Goal: Task Accomplishment & Management: Manage account settings

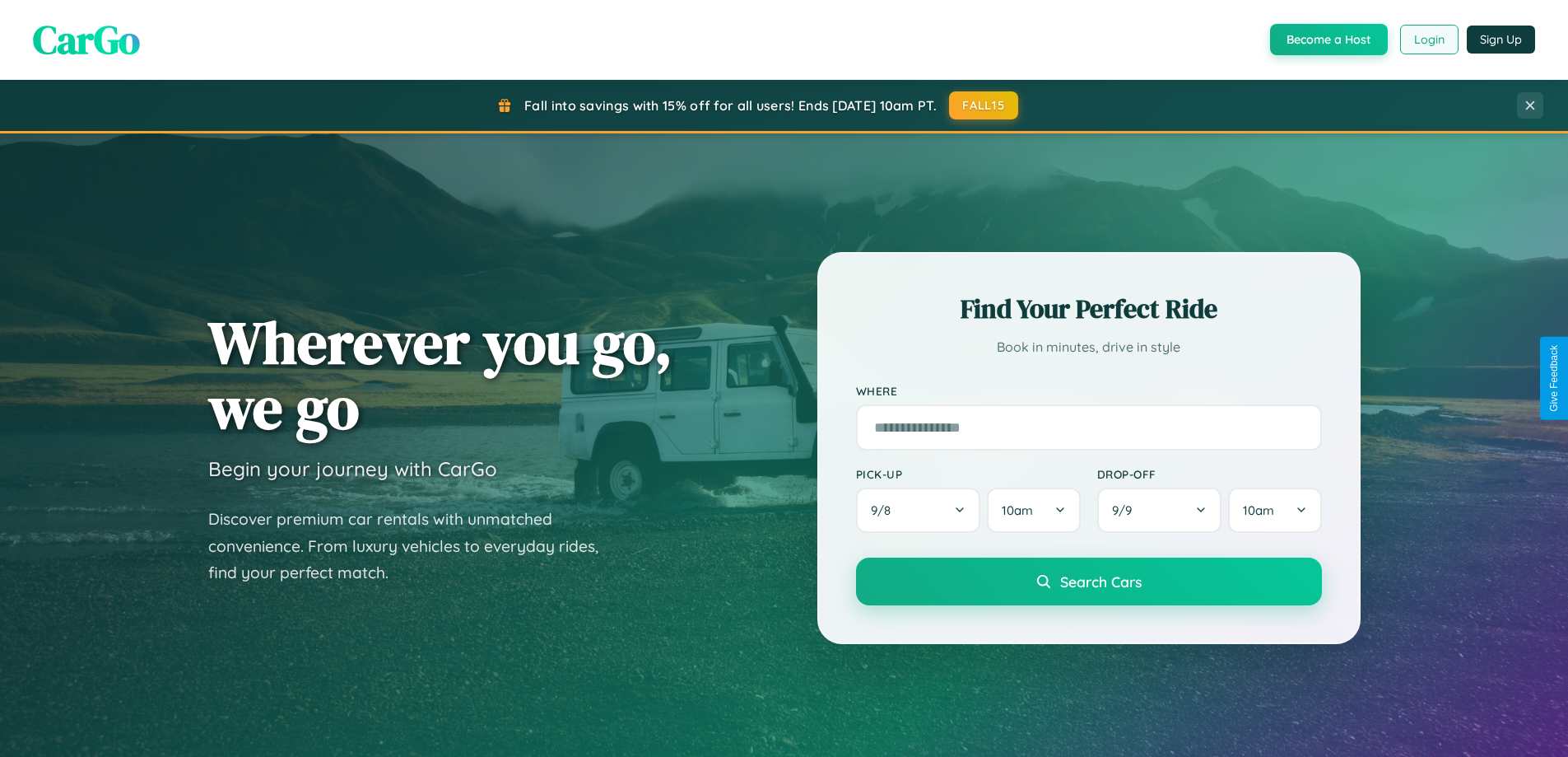
click at [1428, 40] on button "Login" at bounding box center [1429, 40] width 58 height 30
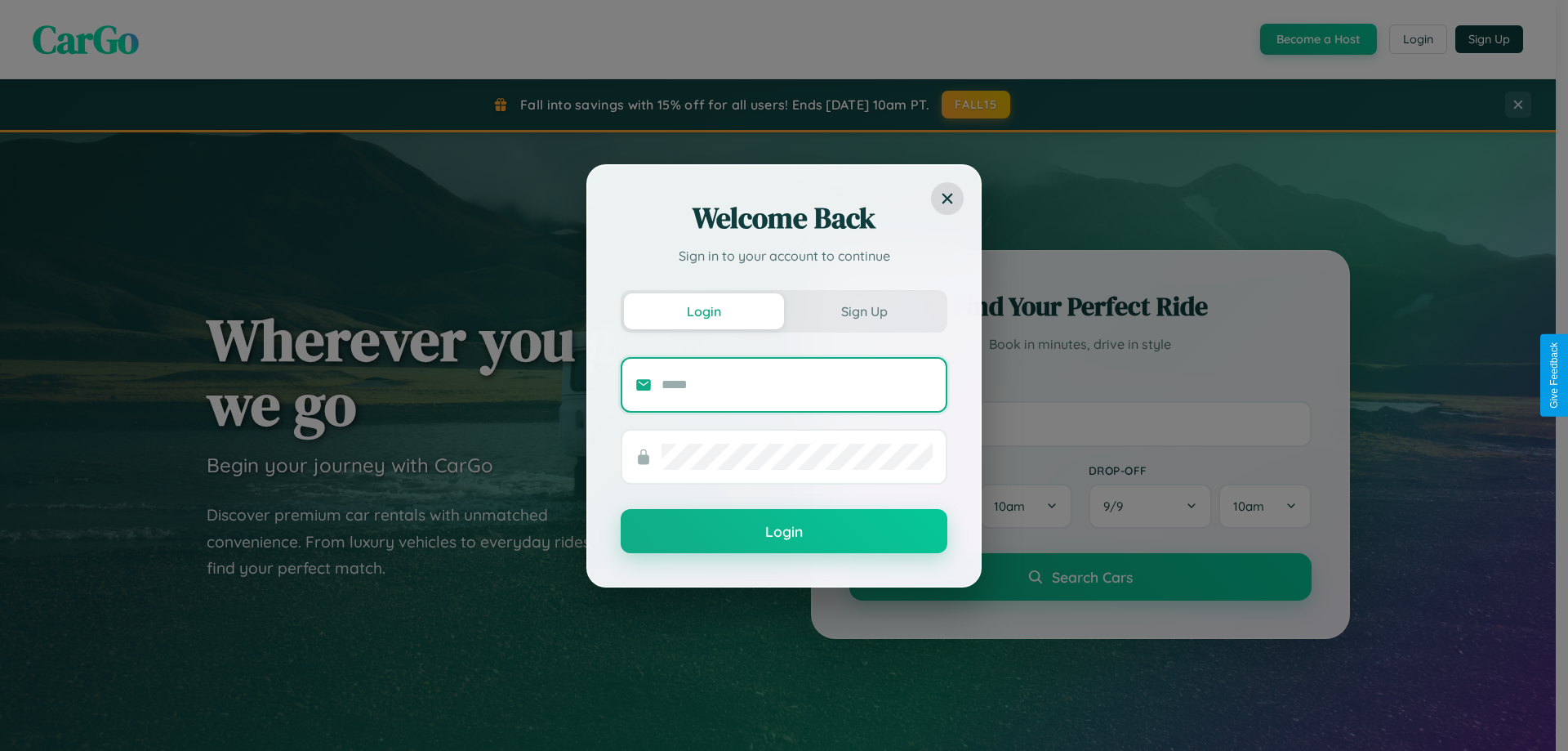
click at [797, 384] on input "text" at bounding box center [797, 384] width 271 height 26
type input "**********"
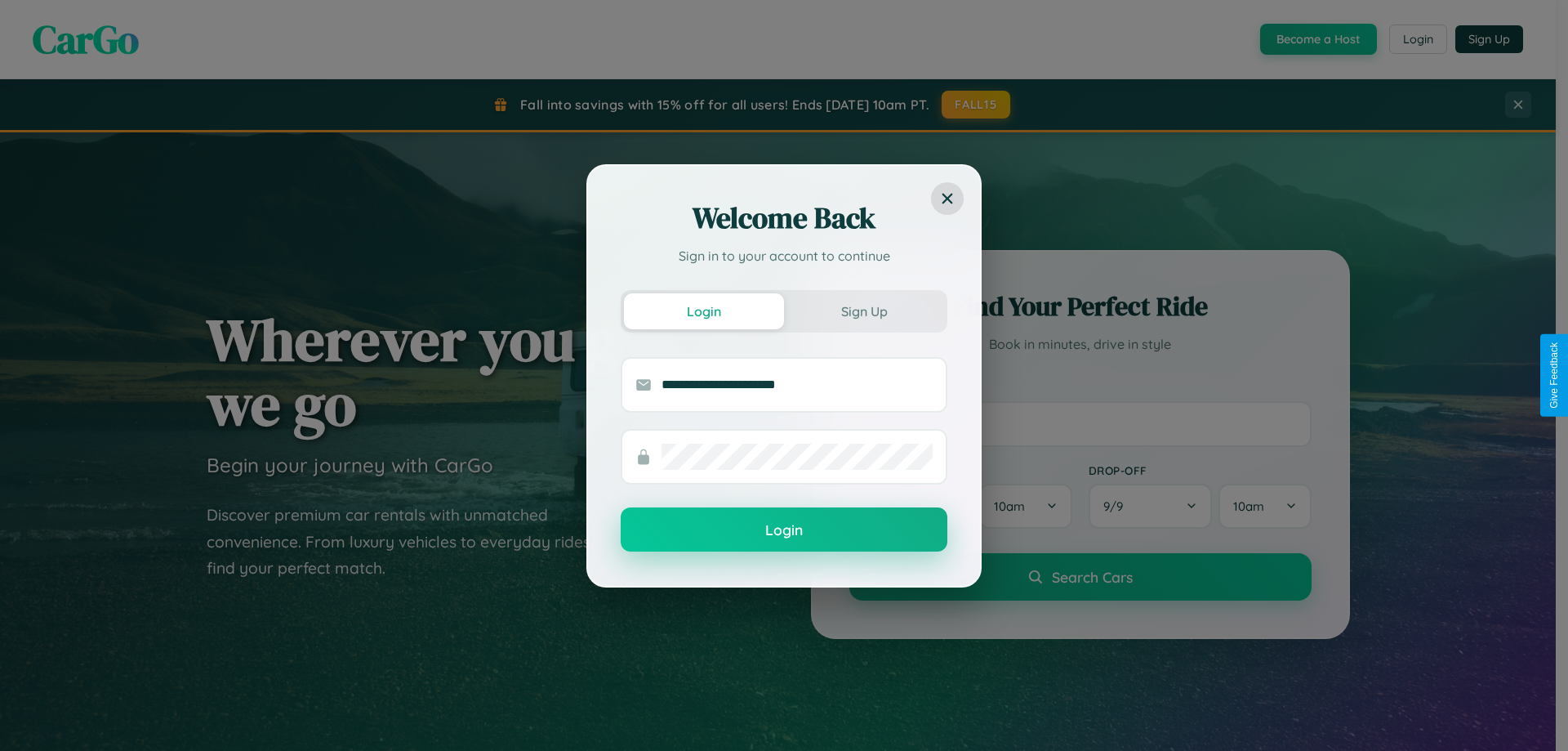
click at [784, 530] on button "Login" at bounding box center [784, 529] width 327 height 45
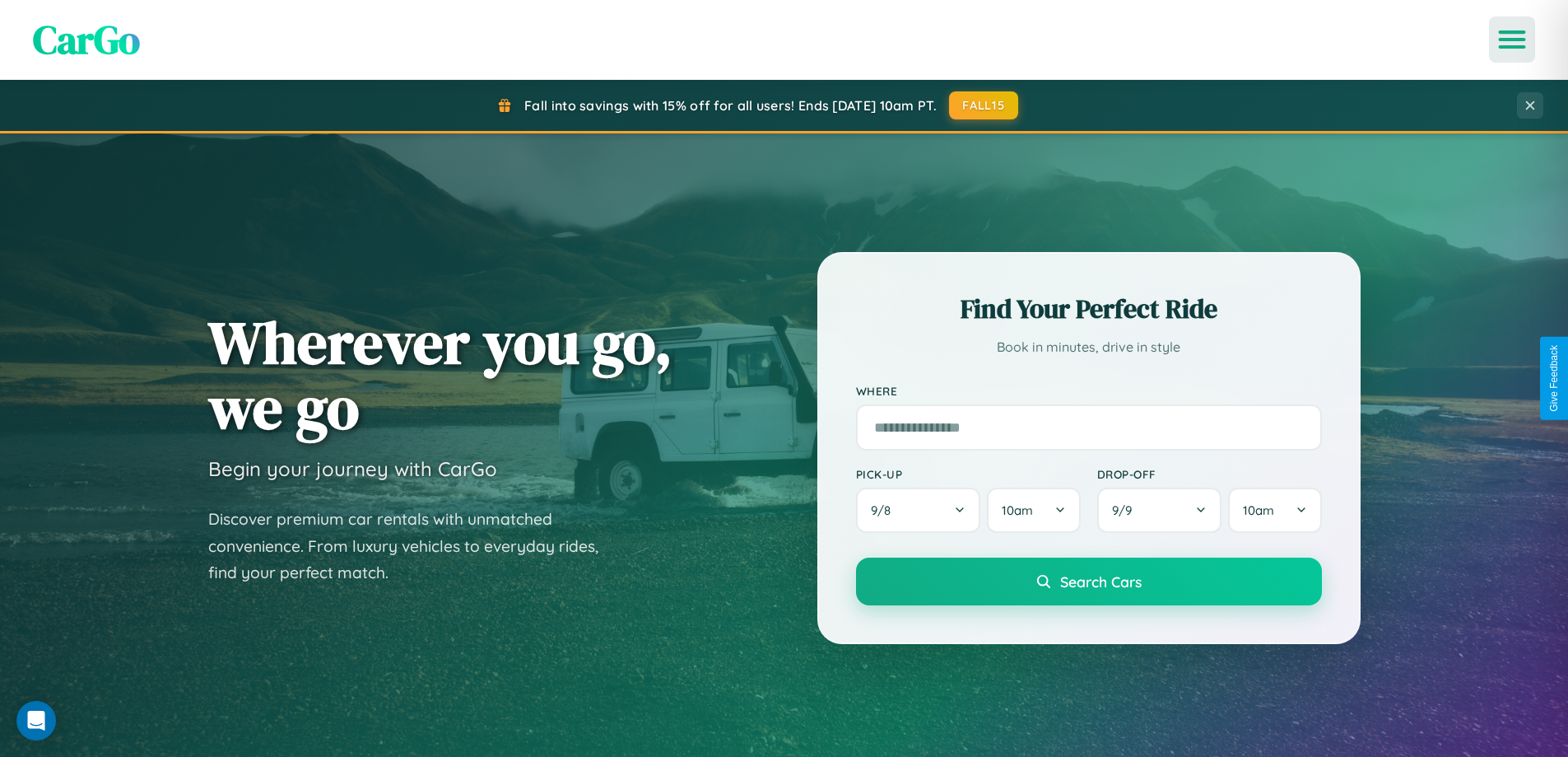
click at [1511, 40] on icon "Open menu" at bounding box center [1511, 40] width 24 height 15
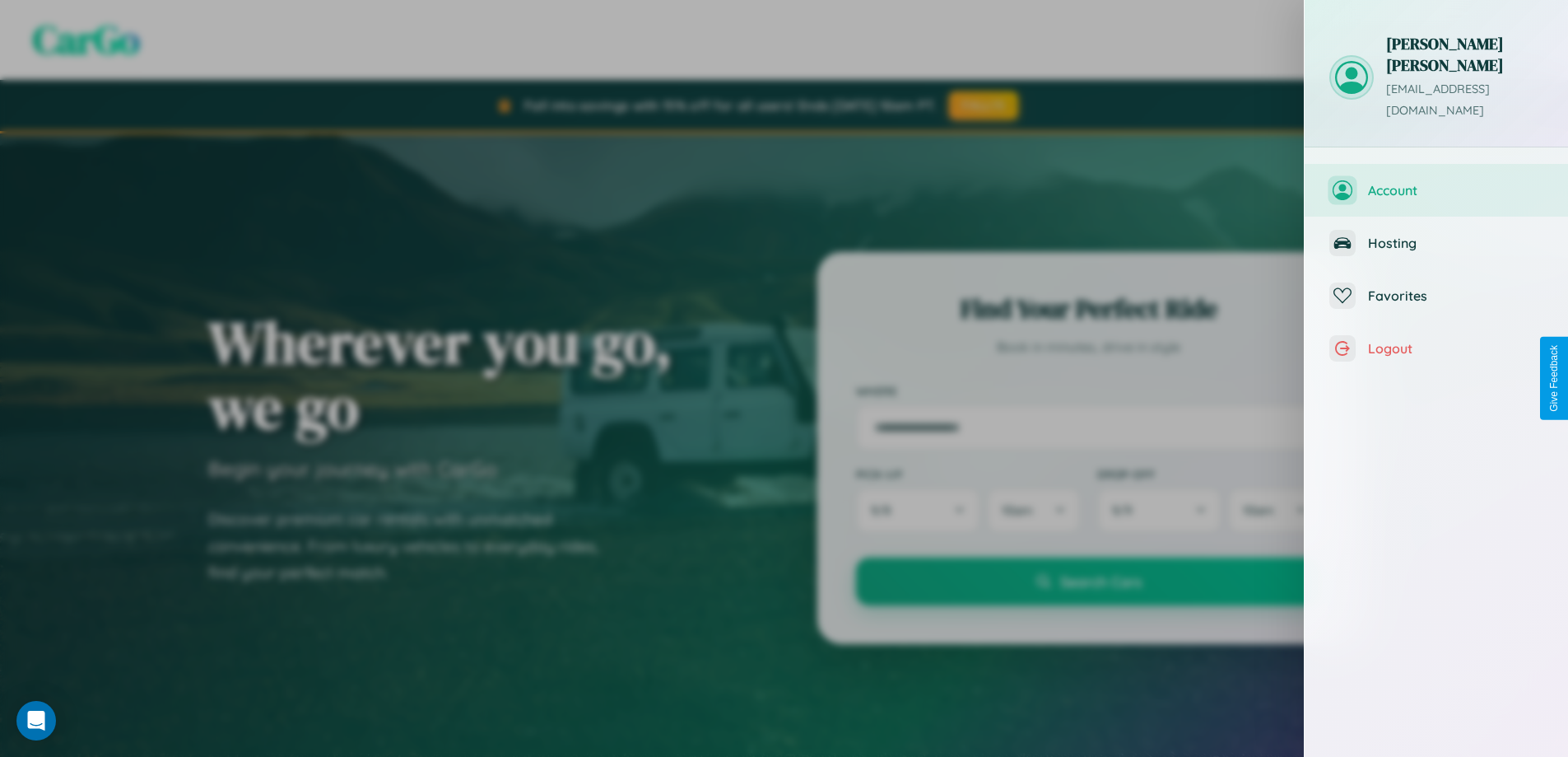
click at [1436, 182] on span "Account" at bounding box center [1455, 190] width 175 height 16
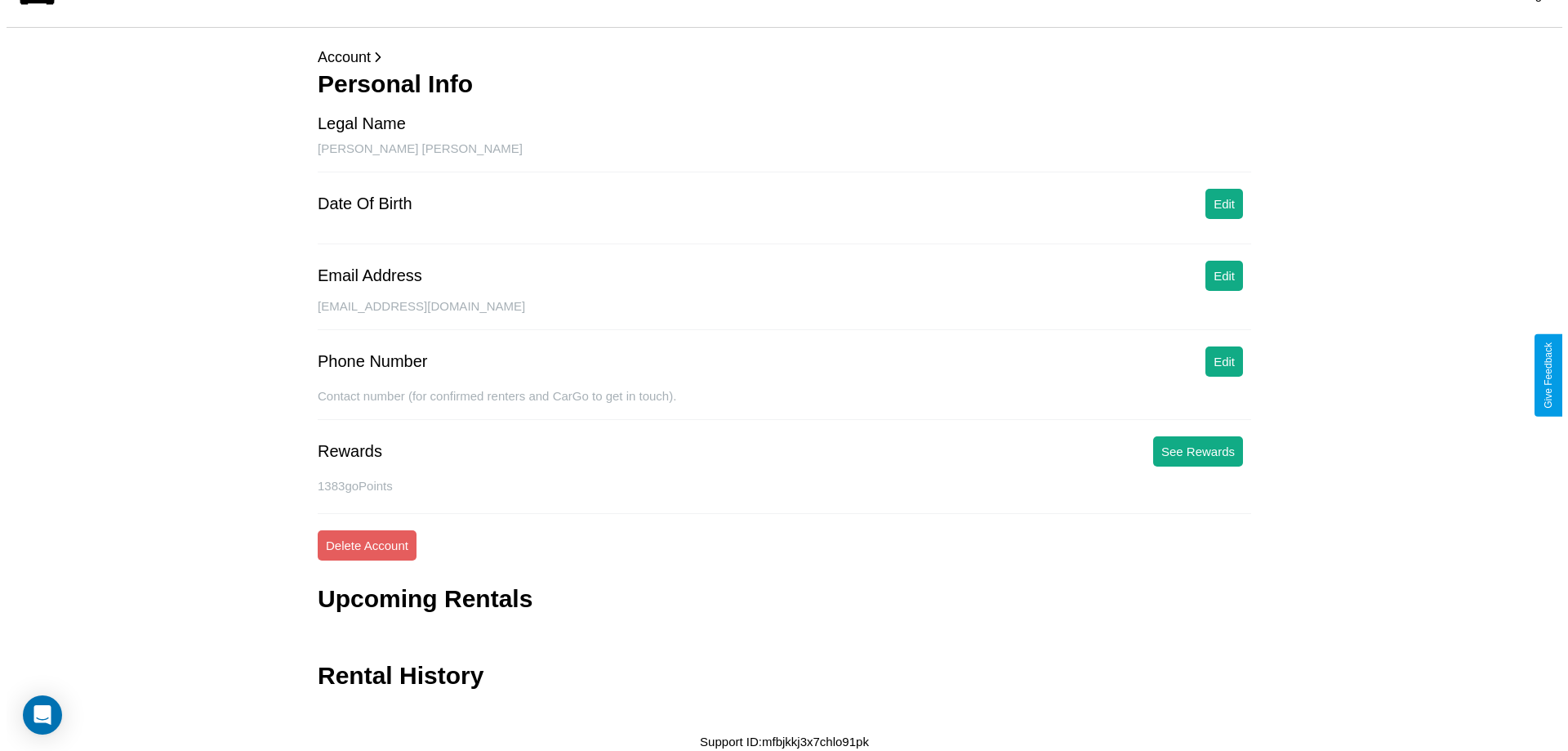
scroll to position [39, 0]
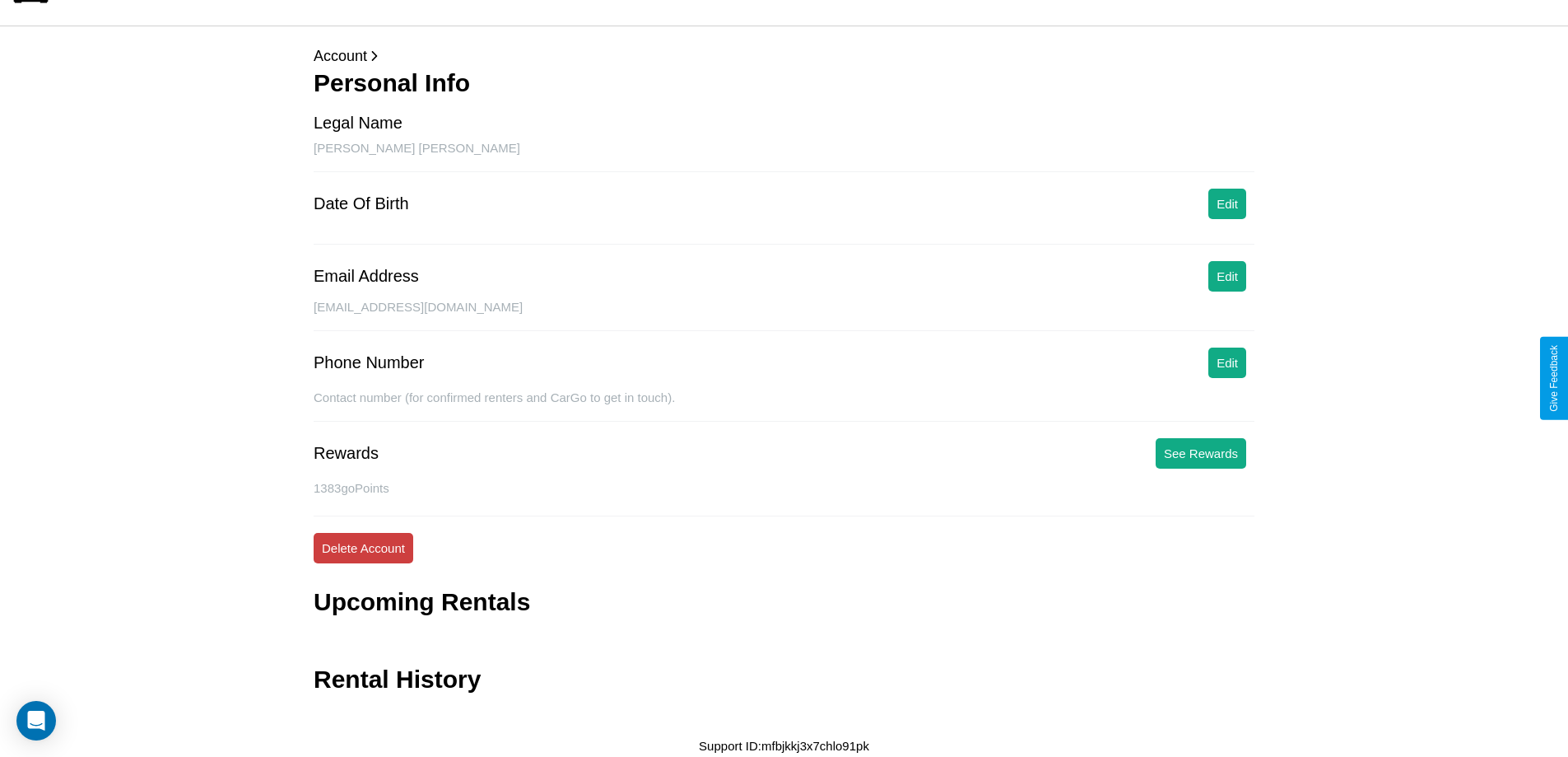
click at [363, 548] on button "Delete Account" at bounding box center [363, 548] width 100 height 31
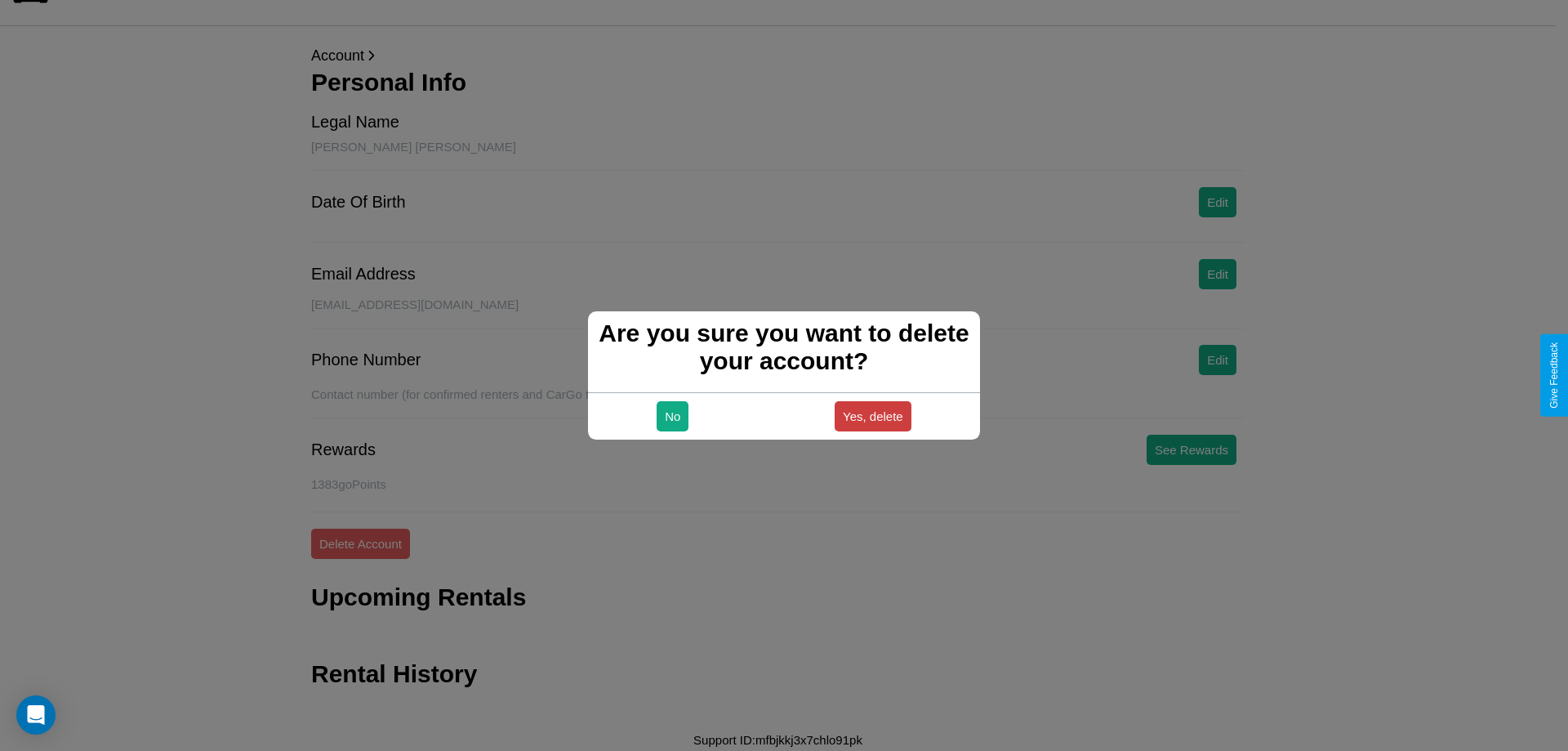
click at [872, 416] on button "Yes, delete" at bounding box center [873, 416] width 77 height 30
